Goal: Task Accomplishment & Management: Manage account settings

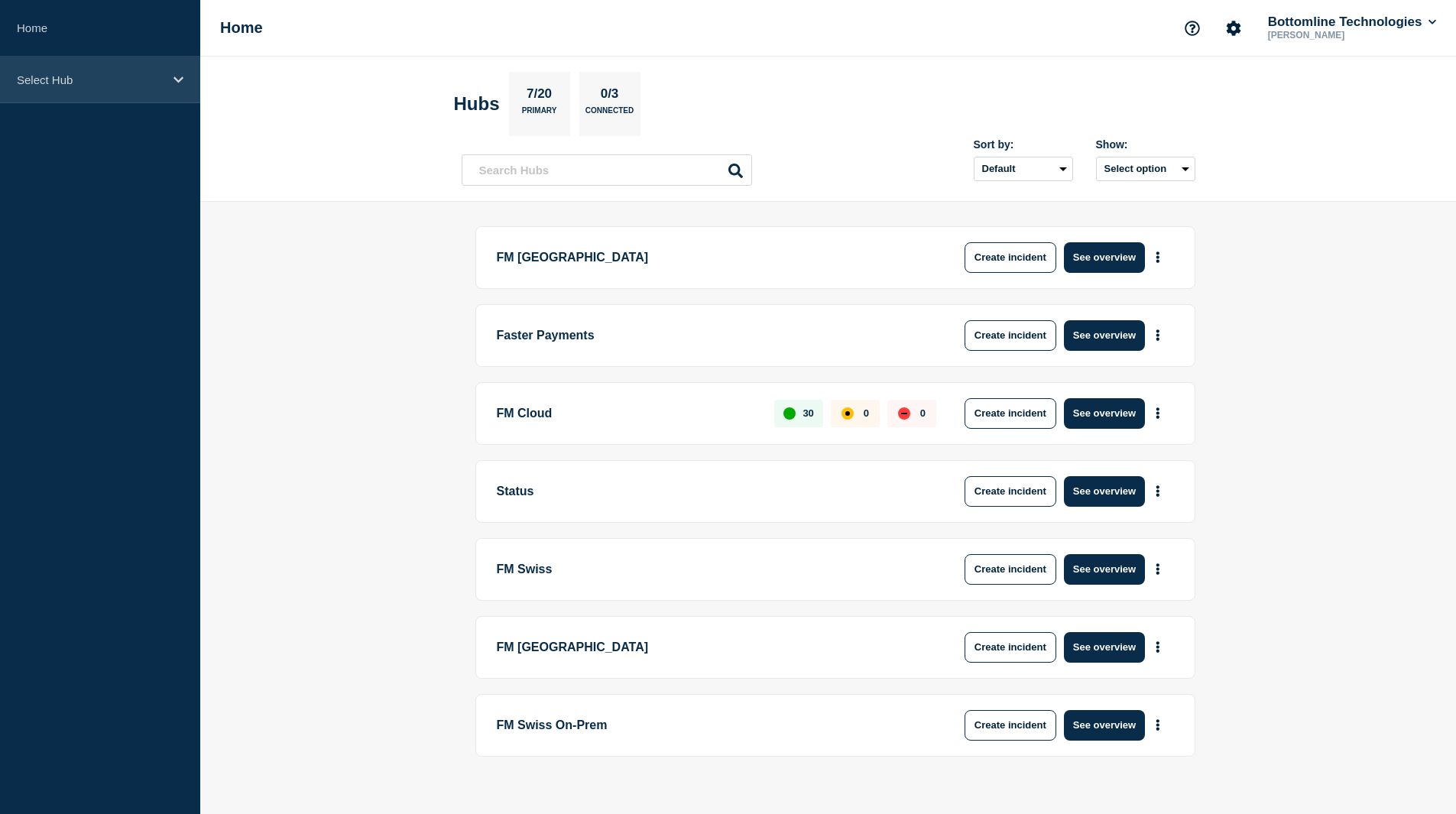
click at [81, 78] on p "Select Hub" at bounding box center [89, 79] width 146 height 13
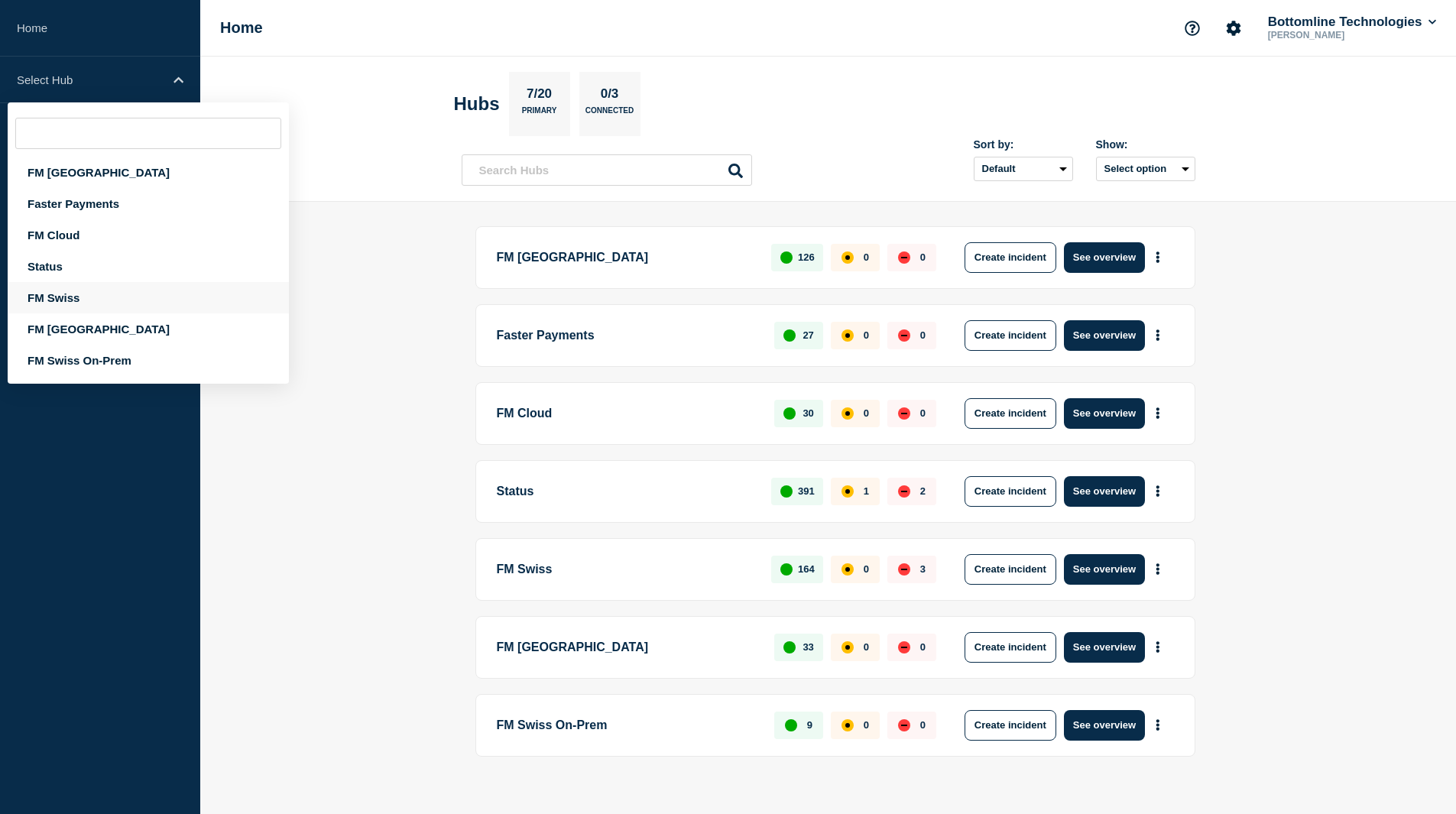
click at [81, 292] on div "FM Swiss" at bounding box center [148, 297] width 281 height 31
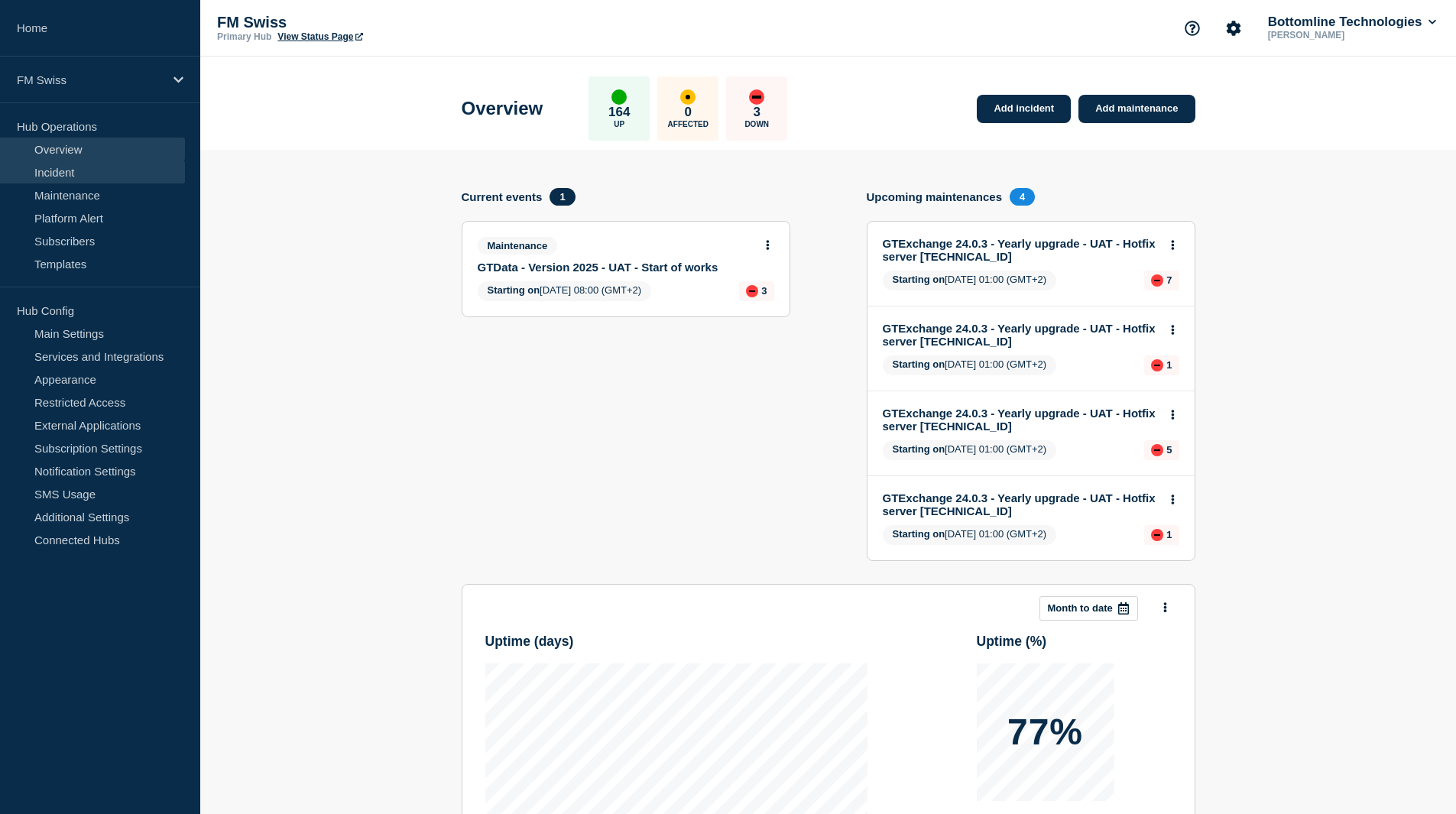
click at [78, 170] on link "Incident" at bounding box center [92, 172] width 185 height 23
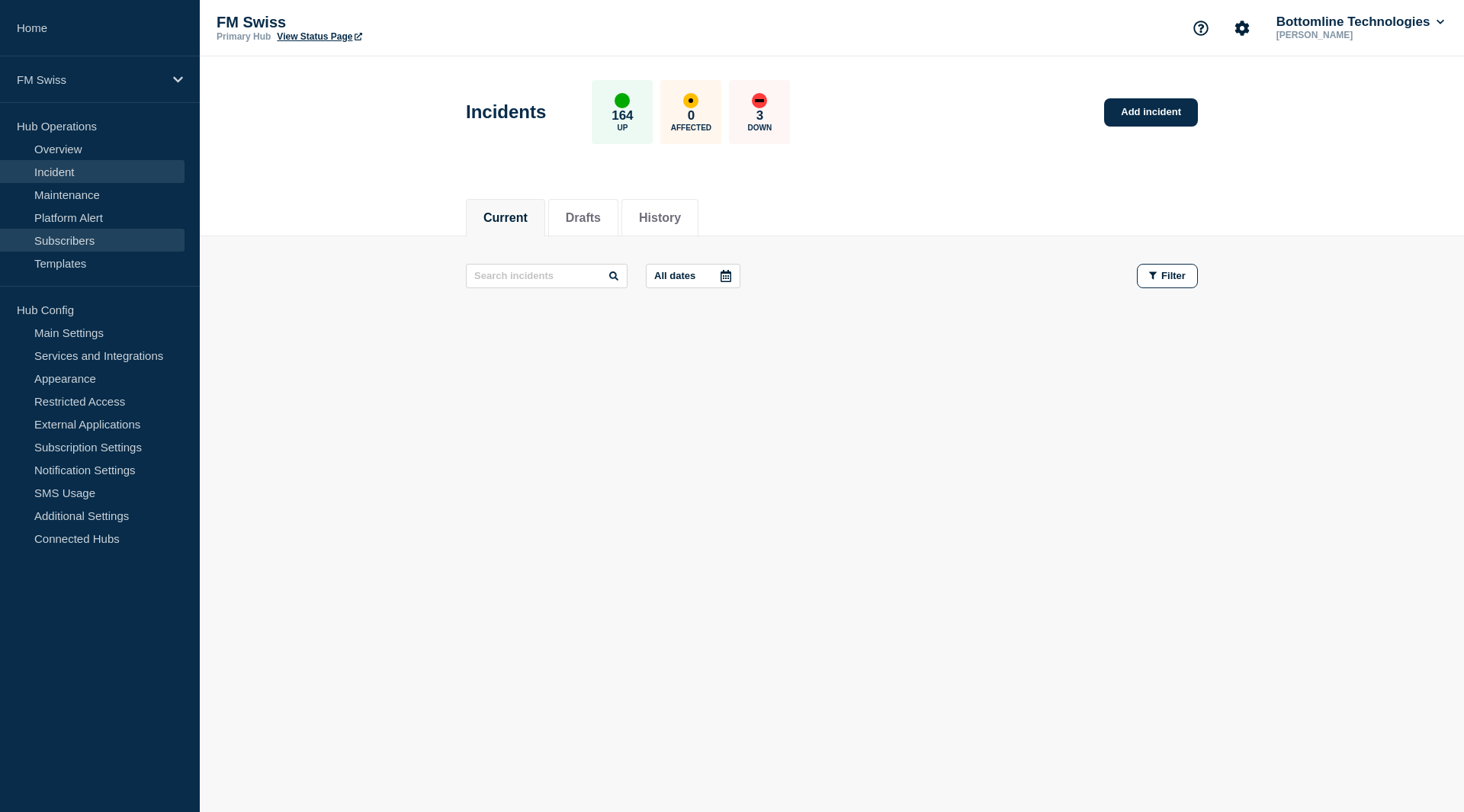
click at [81, 239] on link "Subscribers" at bounding box center [92, 241] width 185 height 23
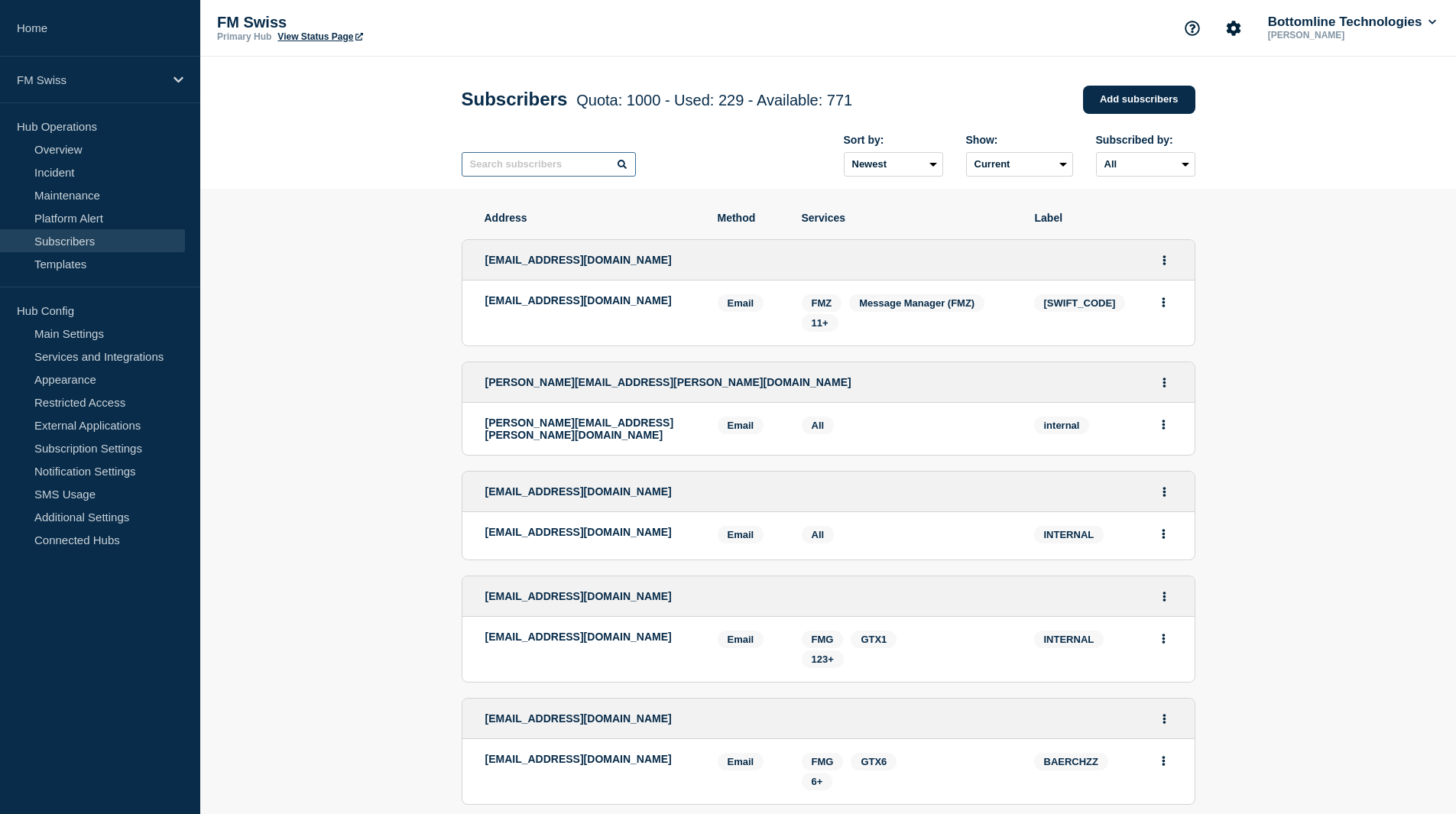
click at [551, 166] on input "text" at bounding box center [549, 164] width 174 height 24
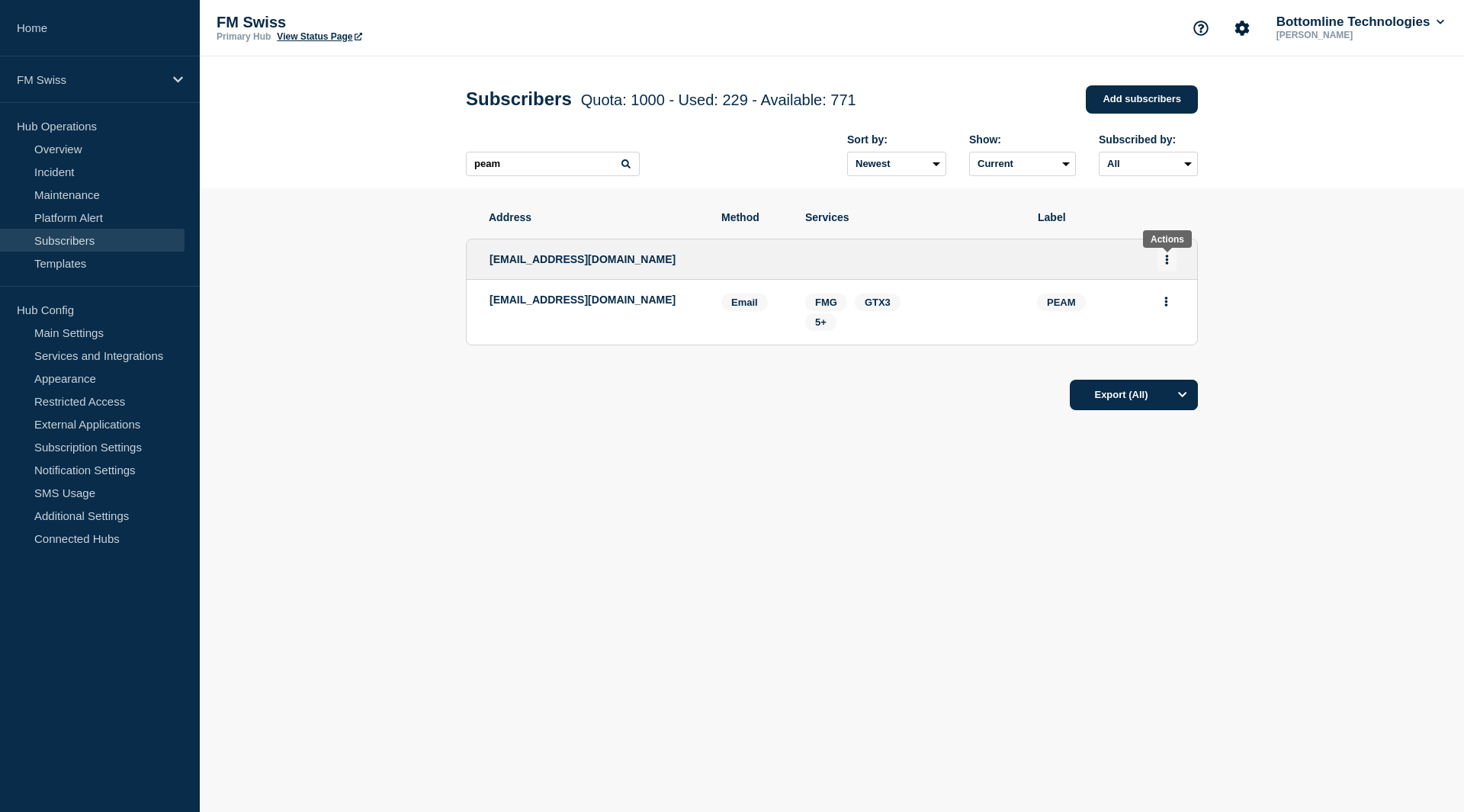
click at [1162, 263] on button "Actions" at bounding box center [1167, 259] width 19 height 23
click at [1161, 324] on button "Delete" at bounding box center [1167, 323] width 29 height 12
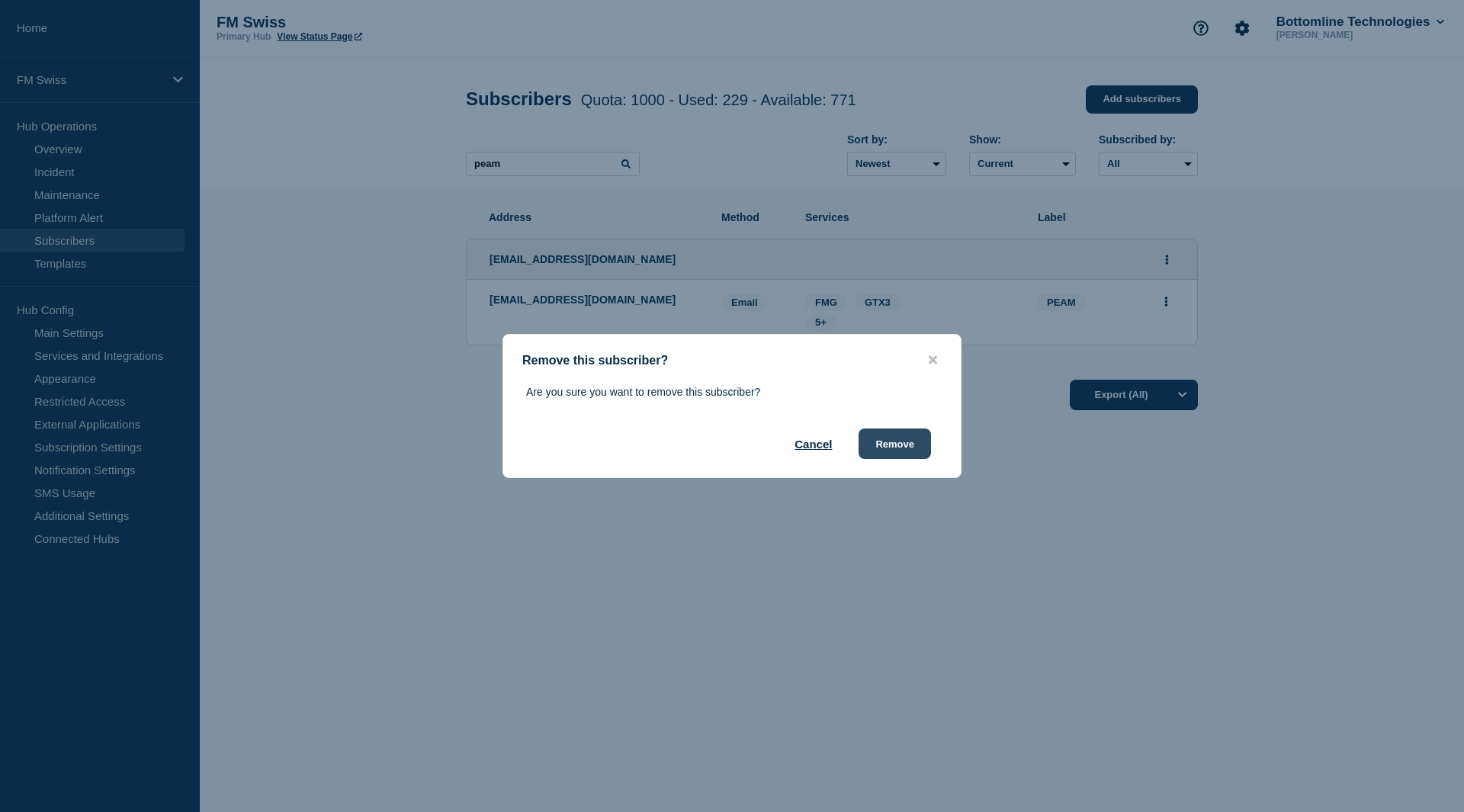
click at [885, 448] on button "Remove" at bounding box center [894, 444] width 73 height 31
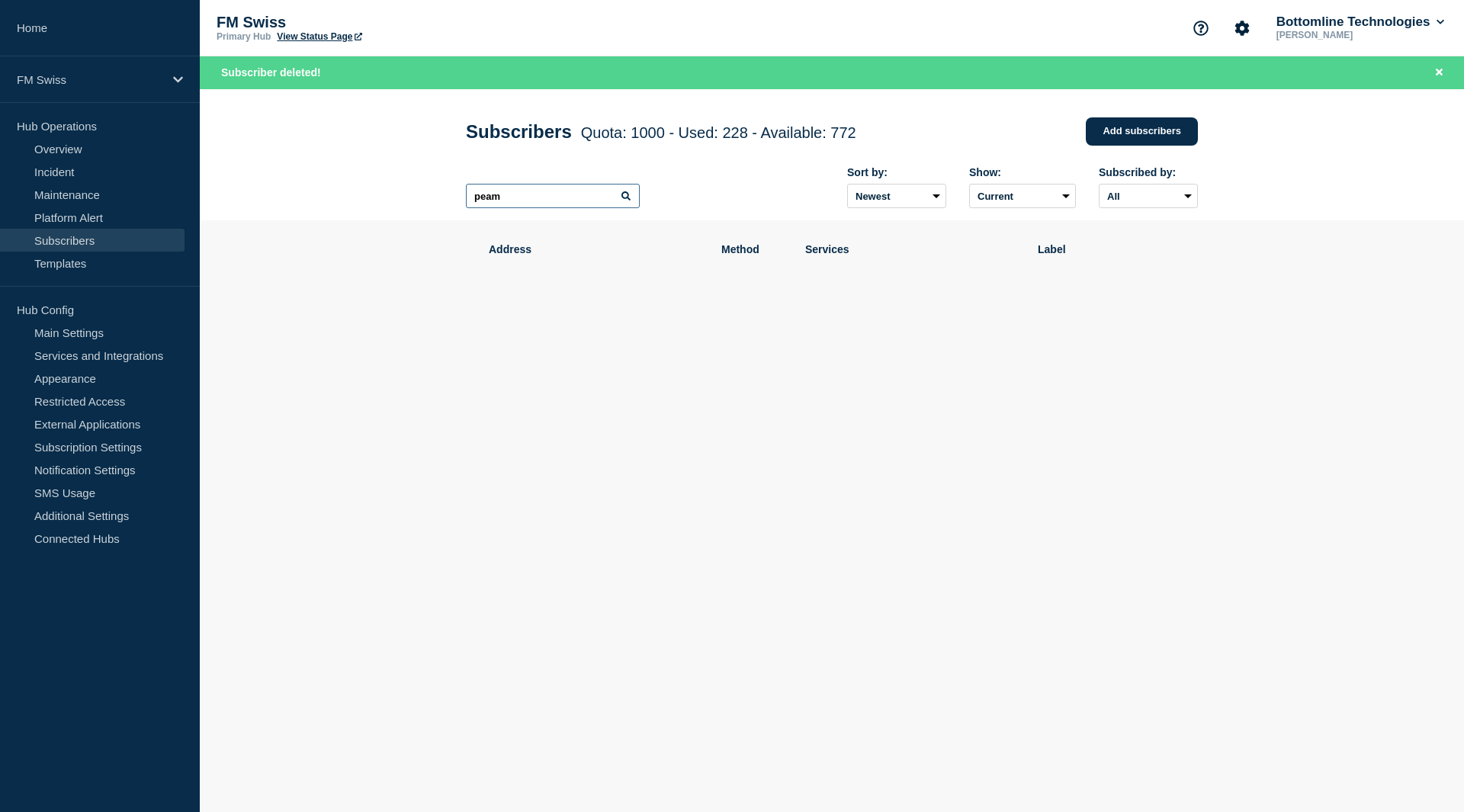
click at [521, 196] on input "peam" at bounding box center [553, 195] width 174 height 24
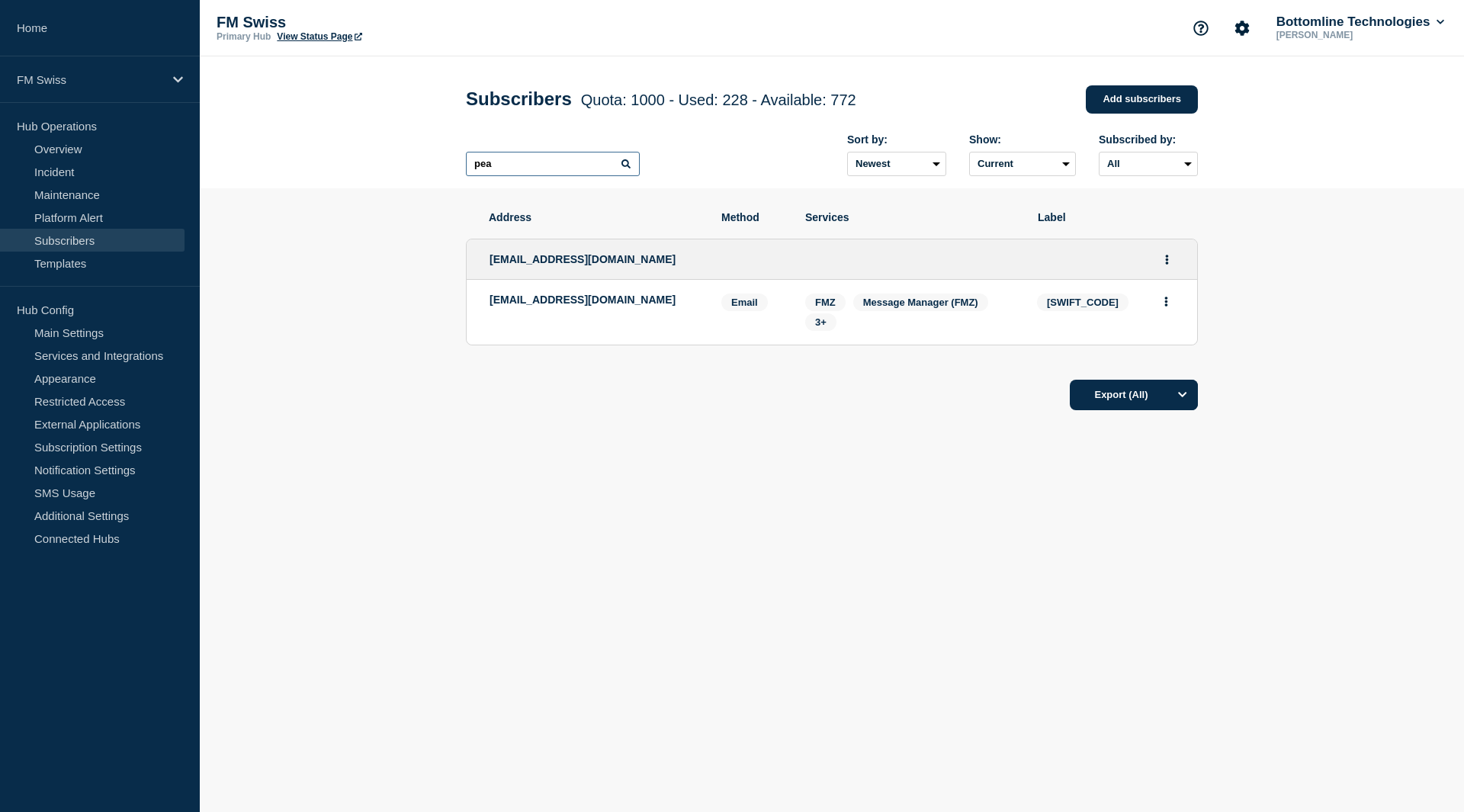
type input "pea"
click at [855, 538] on main "Subscribers Quota: 1000 - Used: 228 - Available: 772 Quota Used Available 1000 …" at bounding box center [832, 302] width 1264 height 492
